Goal: Transaction & Acquisition: Purchase product/service

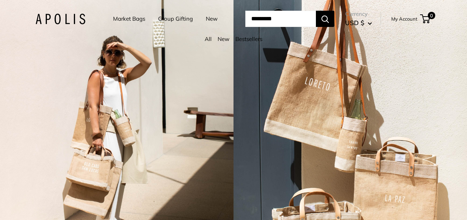
click at [125, 16] on link "Market Bags" at bounding box center [129, 19] width 32 height 10
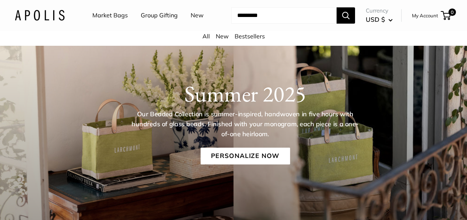
scroll to position [59, 0]
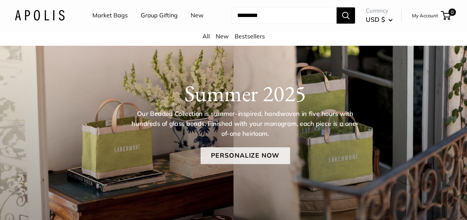
click at [262, 156] on link "Personalize Now" at bounding box center [244, 155] width 89 height 17
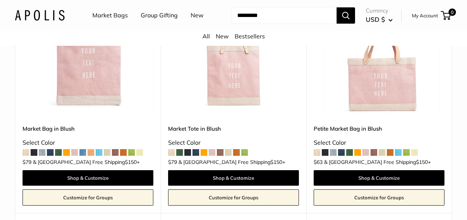
scroll to position [655, 0]
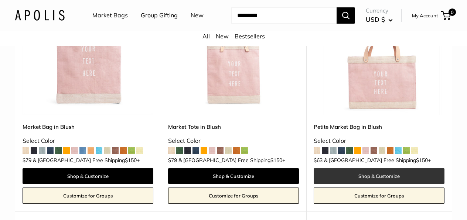
click at [378, 171] on link "Shop & Customize" at bounding box center [379, 176] width 131 height 16
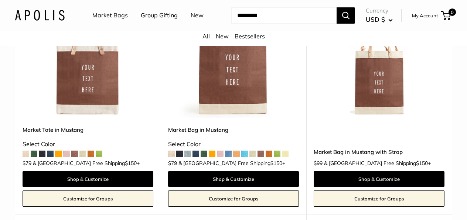
scroll to position [1421, 0]
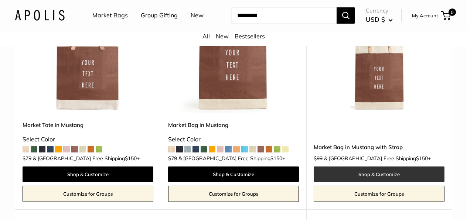
click at [374, 167] on link "Shop & Customize" at bounding box center [379, 175] width 131 height 16
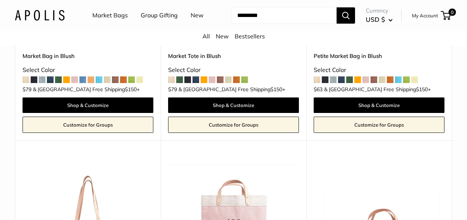
scroll to position [726, 0]
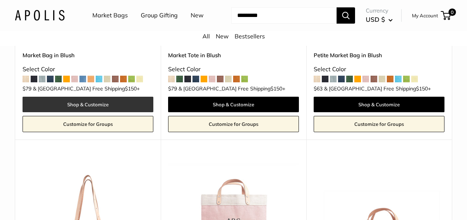
click at [100, 97] on link "Shop & Customize" at bounding box center [88, 105] width 131 height 16
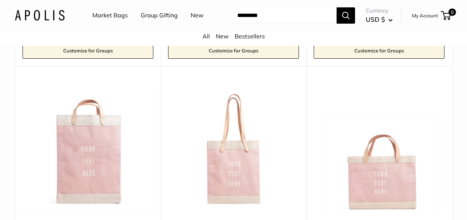
scroll to position [556, 0]
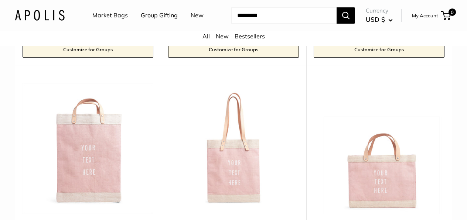
click at [0, 0] on img at bounding box center [0, 0] width 0 height 0
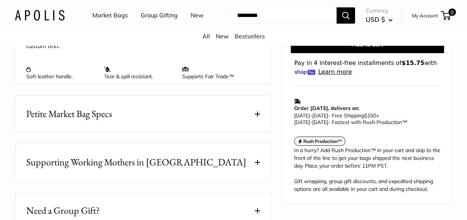
scroll to position [389, 0]
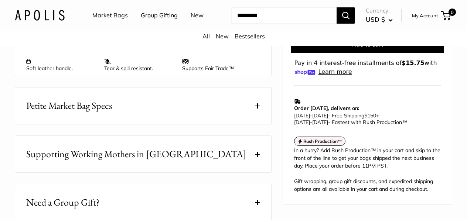
click at [102, 106] on span "Petite Market Bag Specs" at bounding box center [69, 106] width 86 height 14
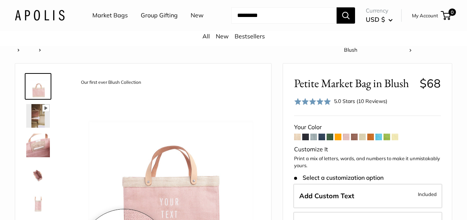
scroll to position [0, 0]
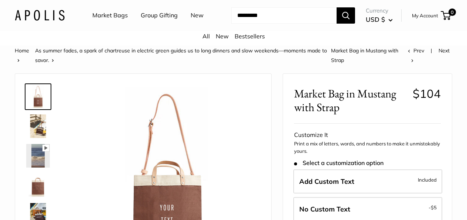
scroll to position [1, 0]
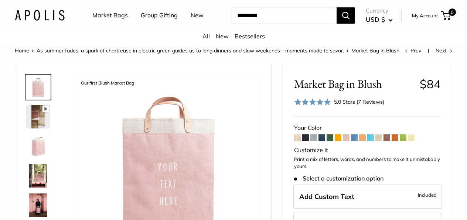
click at [370, 100] on div "5.0 Stars (7 Reviews)" at bounding box center [359, 102] width 50 height 8
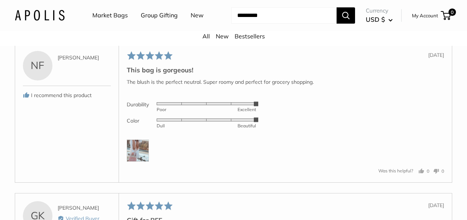
scroll to position [1645, 0]
click at [137, 151] on img at bounding box center [138, 150] width 22 height 22
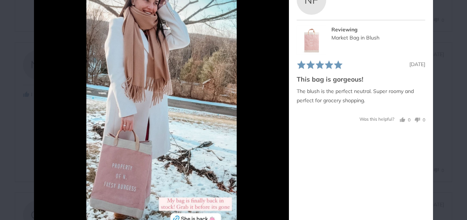
scroll to position [64, 0]
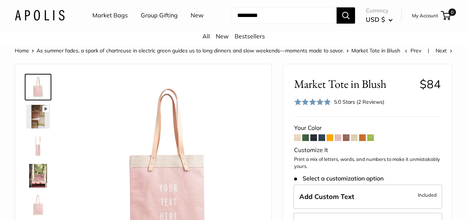
click at [373, 100] on div "5.0 Stars (2 Reviews)" at bounding box center [359, 102] width 50 height 8
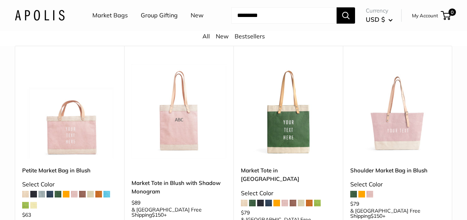
scroll to position [1474, 0]
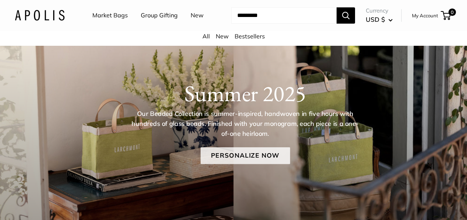
click at [247, 155] on link "Personalize Now" at bounding box center [244, 155] width 89 height 17
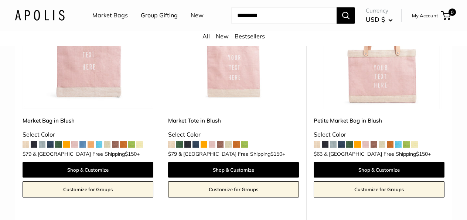
scroll to position [661, 0]
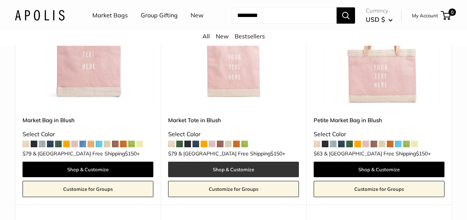
click at [237, 162] on link "Shop & Customize" at bounding box center [233, 170] width 131 height 16
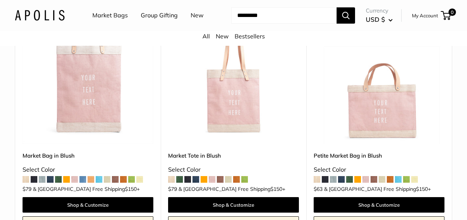
scroll to position [624, 0]
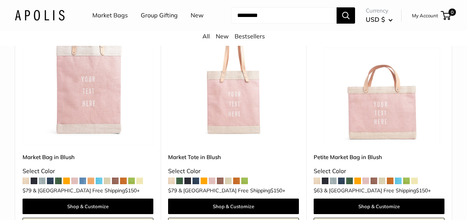
click at [0, 0] on img at bounding box center [0, 0] width 0 height 0
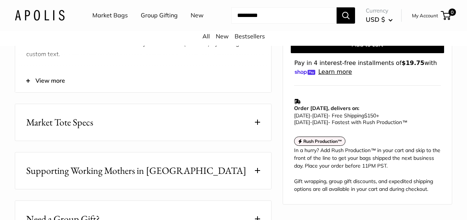
scroll to position [364, 0]
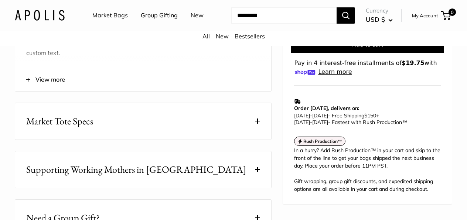
click at [174, 125] on button "Market Tote Specs" at bounding box center [143, 121] width 256 height 37
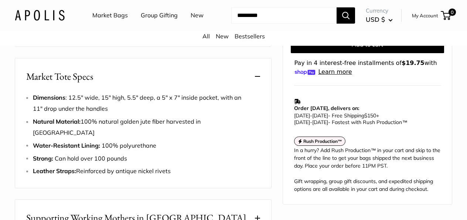
scroll to position [410, 0]
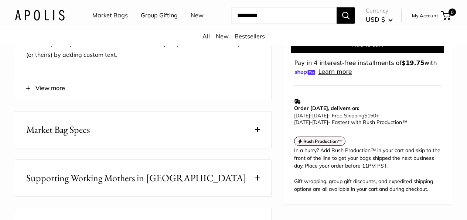
scroll to position [357, 0]
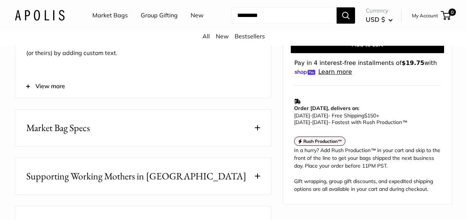
click at [82, 129] on span "Market Bag Specs" at bounding box center [58, 128] width 64 height 14
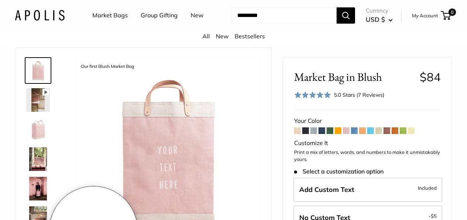
scroll to position [0, 0]
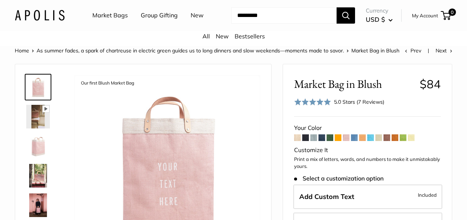
click at [297, 137] on span at bounding box center [297, 137] width 7 height 7
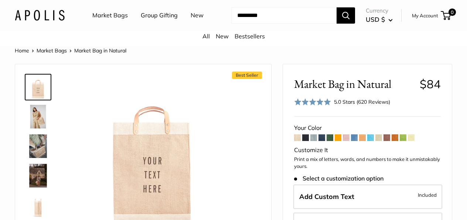
click at [346, 136] on span at bounding box center [346, 137] width 7 height 7
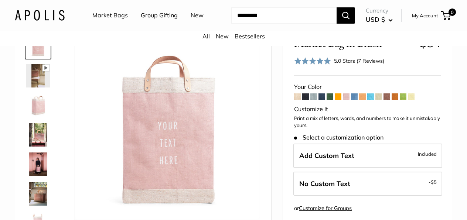
scroll to position [42, 0]
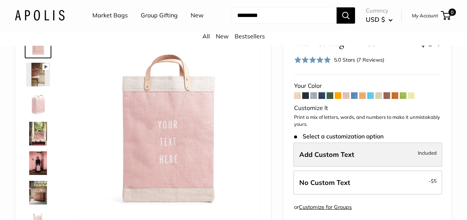
click at [364, 152] on label "Add Custom Text Included" at bounding box center [367, 155] width 149 height 24
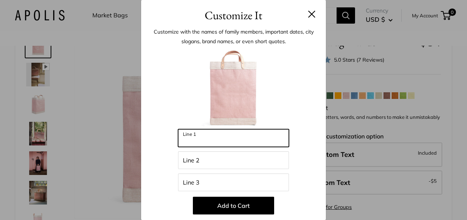
click at [213, 142] on input "Line 1" at bounding box center [233, 138] width 111 height 18
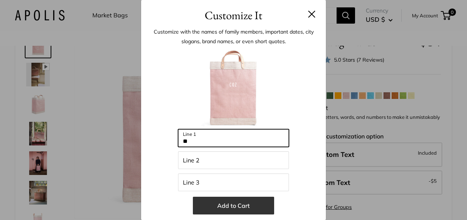
type input "*"
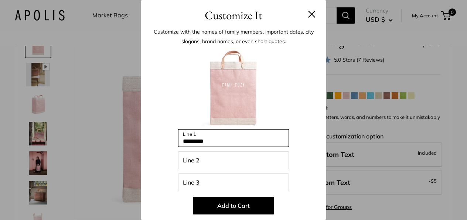
type input "*********"
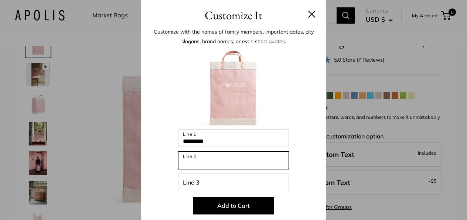
click at [212, 159] on input "Line 2" at bounding box center [233, 160] width 111 height 18
click at [193, 163] on input "********" at bounding box center [233, 160] width 111 height 18
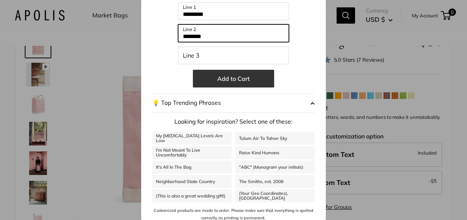
scroll to position [132, 0]
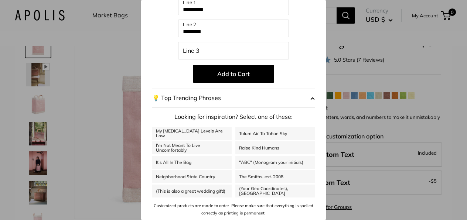
click at [214, 97] on button "💡 Top Trending Phrases" at bounding box center [233, 98] width 163 height 19
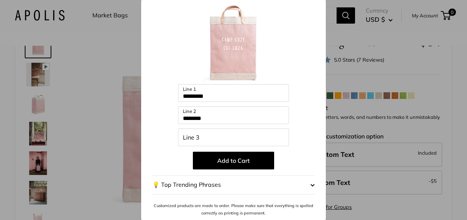
scroll to position [45, 0]
click at [312, 184] on span "button" at bounding box center [312, 185] width 4 height 11
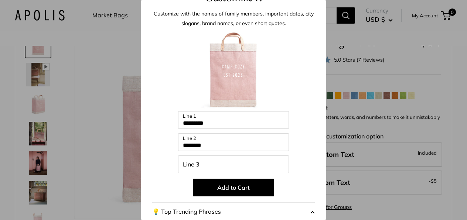
scroll to position [18, 0]
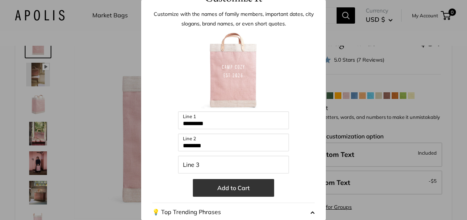
click at [243, 186] on button "Add to Cart" at bounding box center [233, 188] width 81 height 18
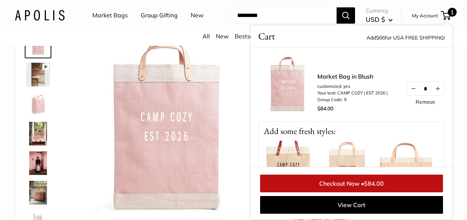
click at [348, 185] on link "Checkout Now • $84.00" at bounding box center [351, 184] width 183 height 18
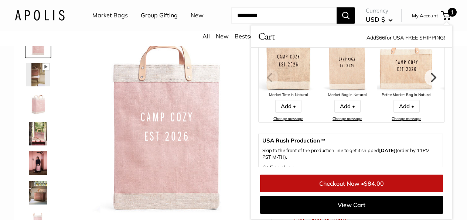
scroll to position [0, 0]
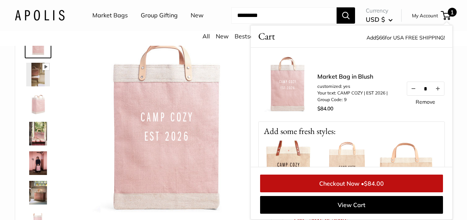
click at [233, 116] on img at bounding box center [167, 126] width 186 height 186
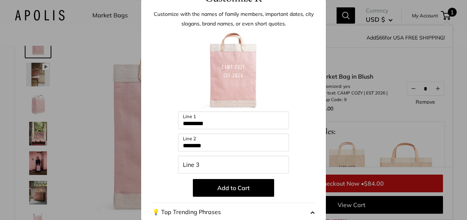
click at [194, 146] on input "********" at bounding box center [233, 143] width 111 height 18
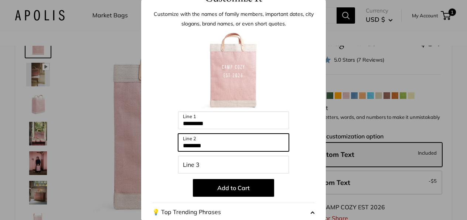
click at [218, 149] on input "********" at bounding box center [233, 143] width 111 height 18
click at [195, 146] on input "*********" at bounding box center [233, 143] width 111 height 18
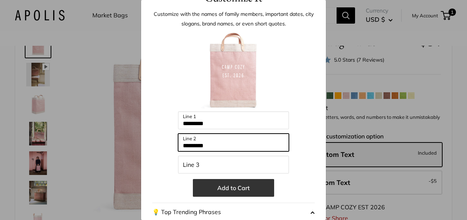
type input "*********"
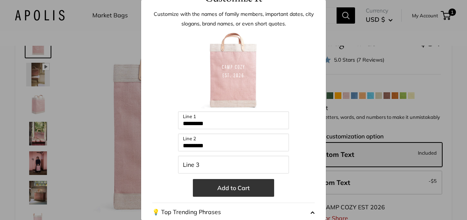
click at [232, 186] on button "Add to Cart" at bounding box center [233, 188] width 81 height 18
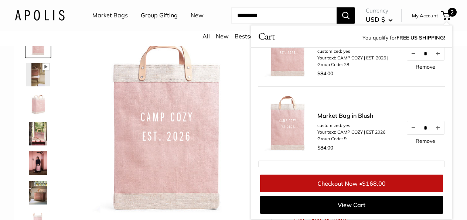
scroll to position [34, 0]
click at [425, 142] on link "Remove" at bounding box center [426, 141] width 20 height 5
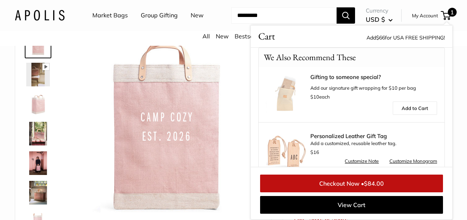
scroll to position [287, 0]
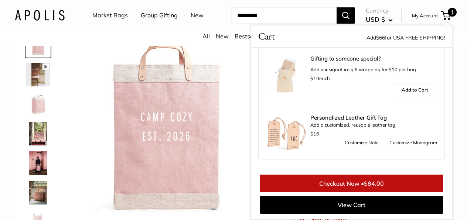
click at [350, 184] on link "Checkout Now • $84.00" at bounding box center [351, 184] width 183 height 18
